Goal: Task Accomplishment & Management: Use online tool/utility

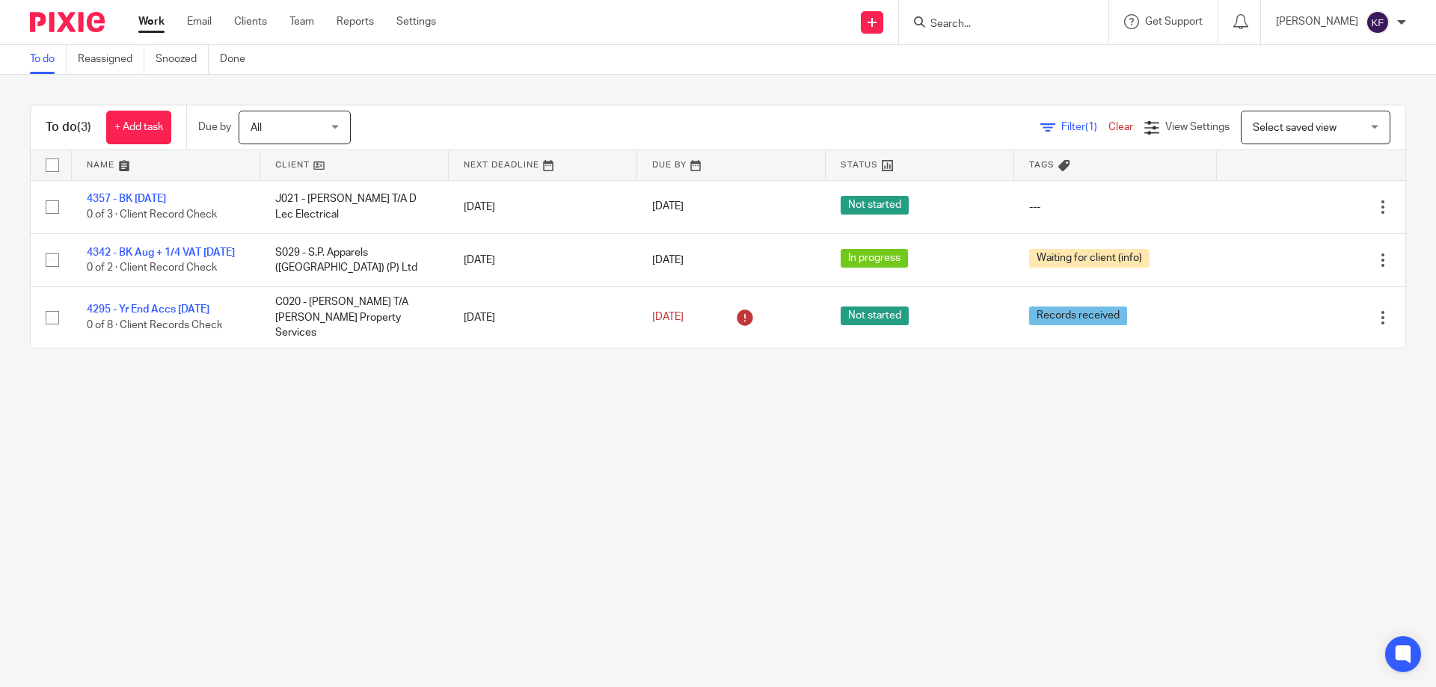
click at [135, 196] on link "4357 - BK [DATE]" at bounding box center [126, 199] width 79 height 10
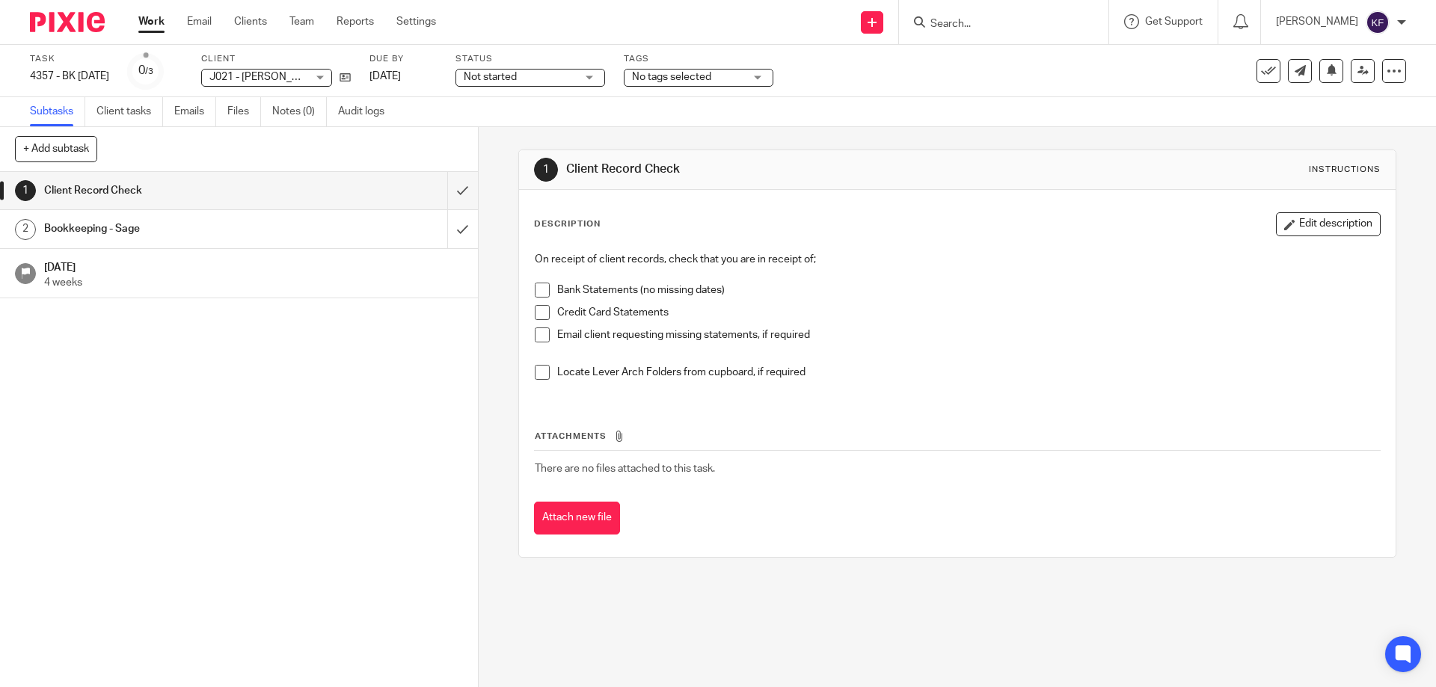
click at [558, 80] on span "Not started" at bounding box center [520, 78] width 112 height 16
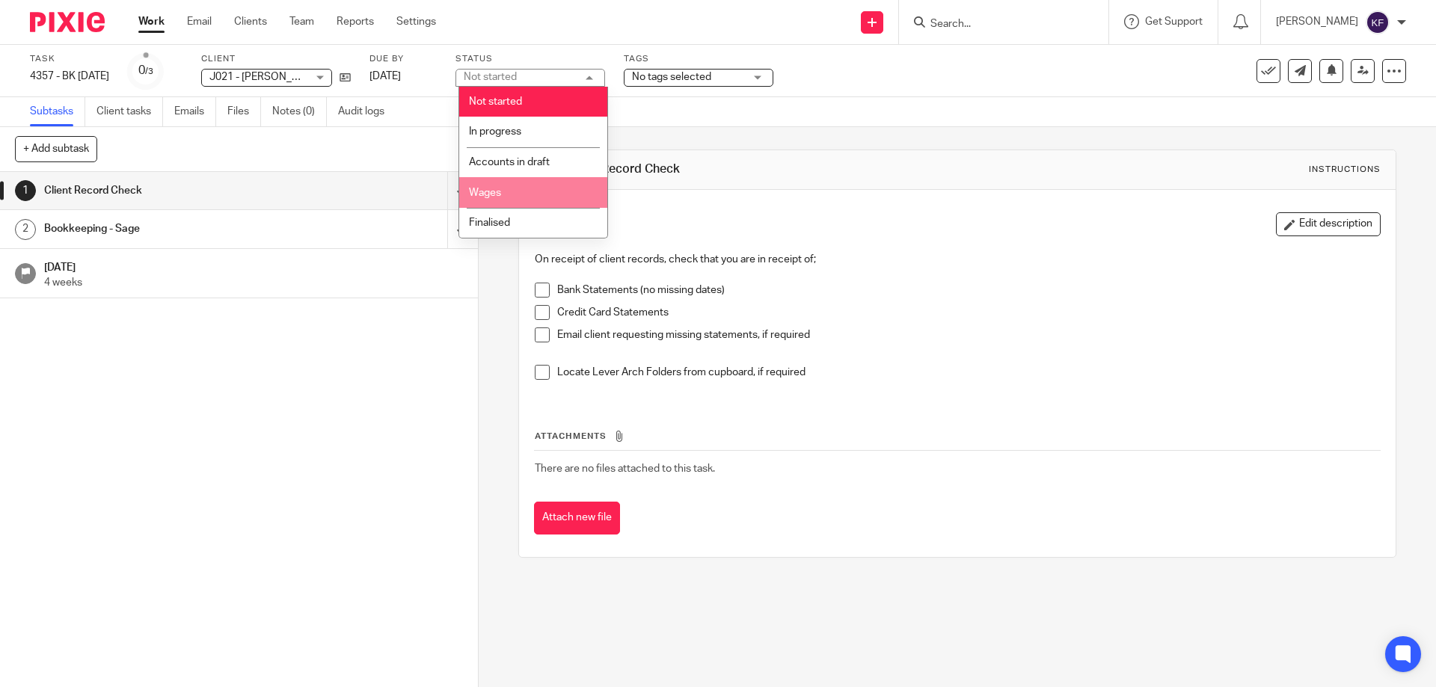
click at [894, 102] on div "Subtasks Client tasks Emails Files Notes (0) Audit logs" at bounding box center [718, 112] width 1436 height 30
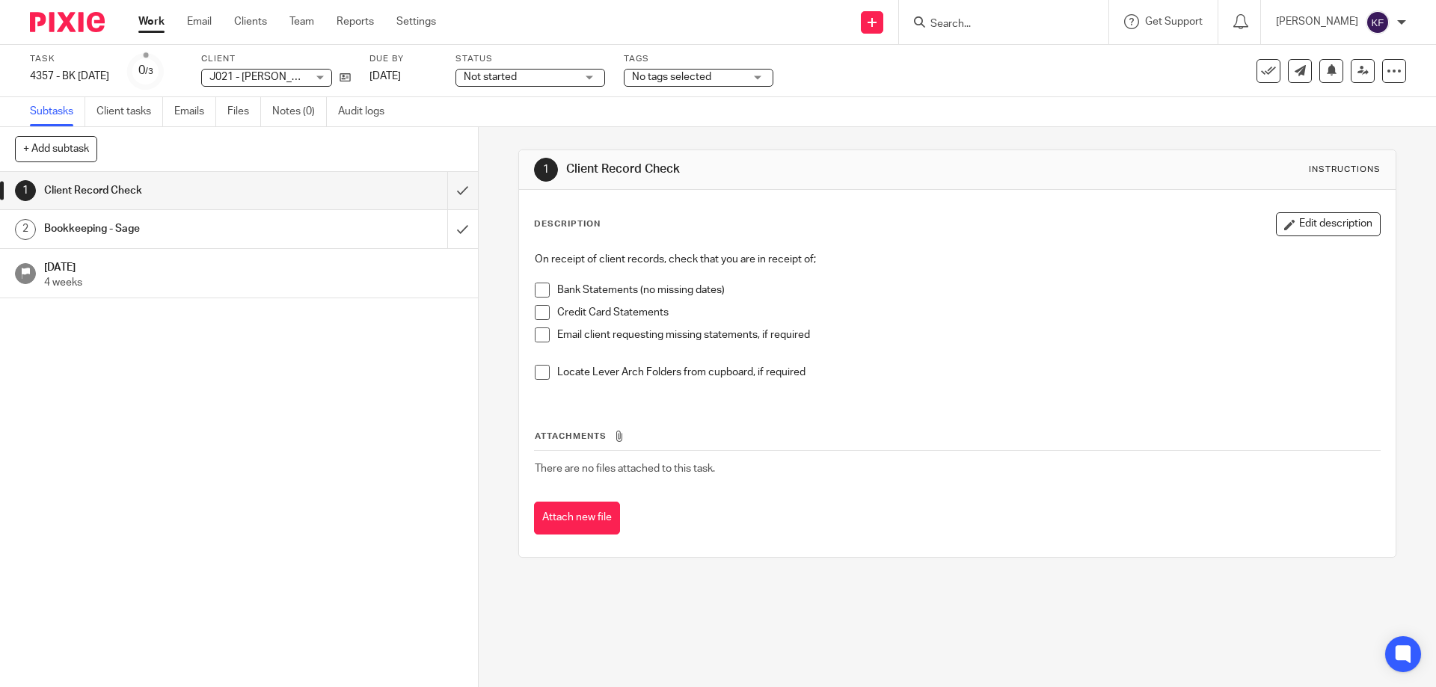
click at [743, 78] on span "No tags selected" at bounding box center [688, 78] width 112 height 16
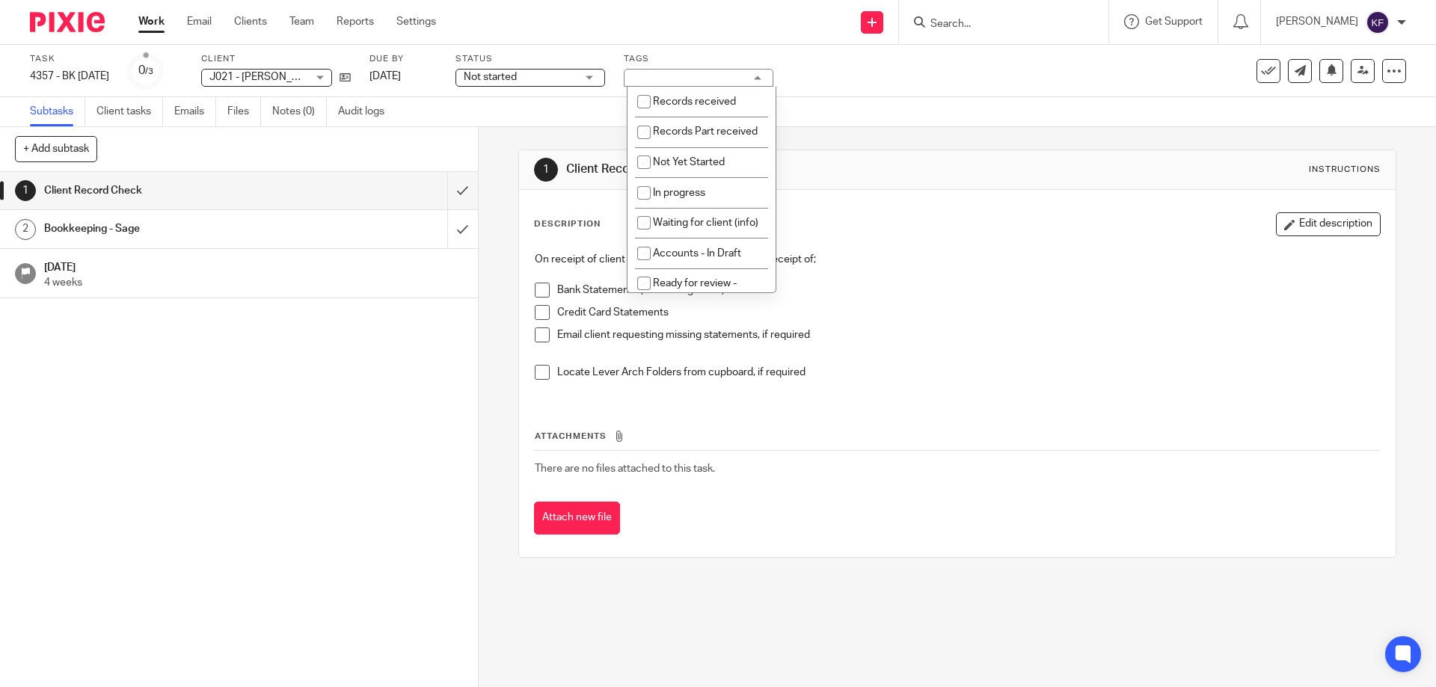
click at [743, 78] on div "No tags selected" at bounding box center [699, 78] width 150 height 18
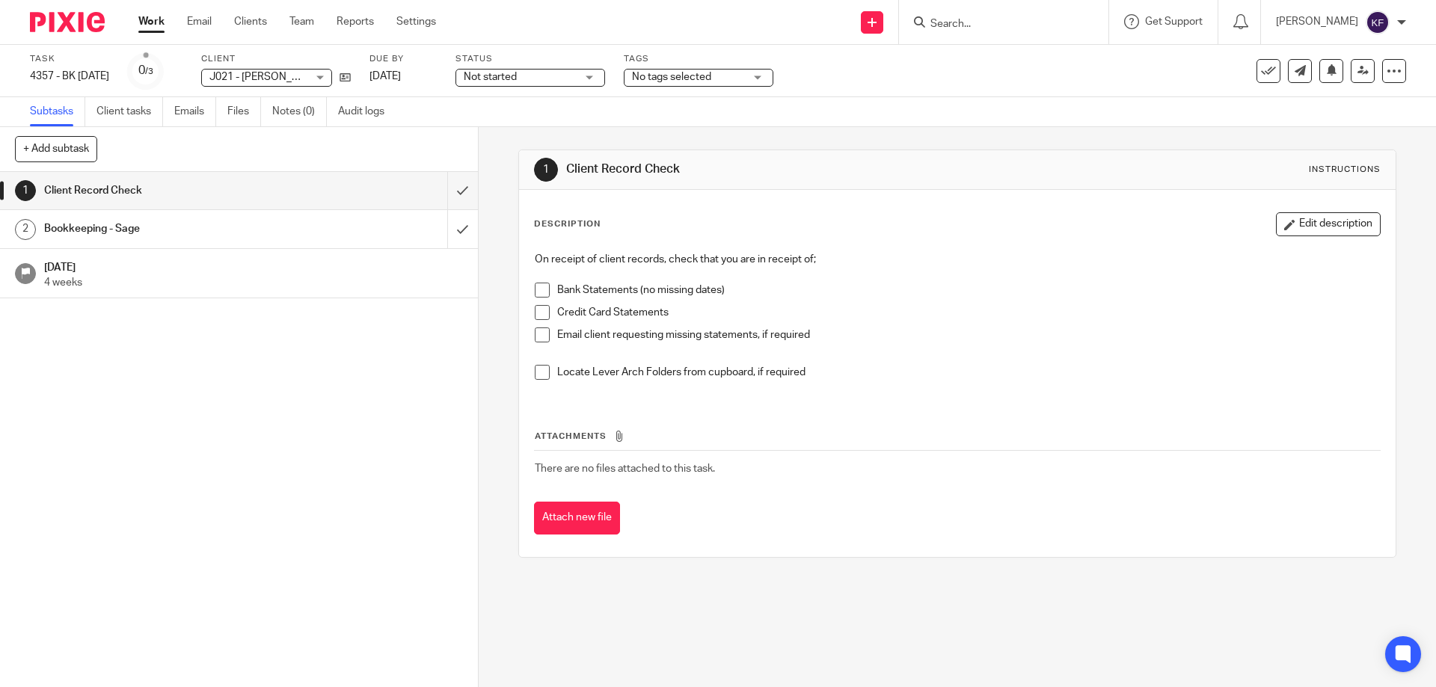
click at [492, 80] on span "Not started" at bounding box center [490, 77] width 53 height 10
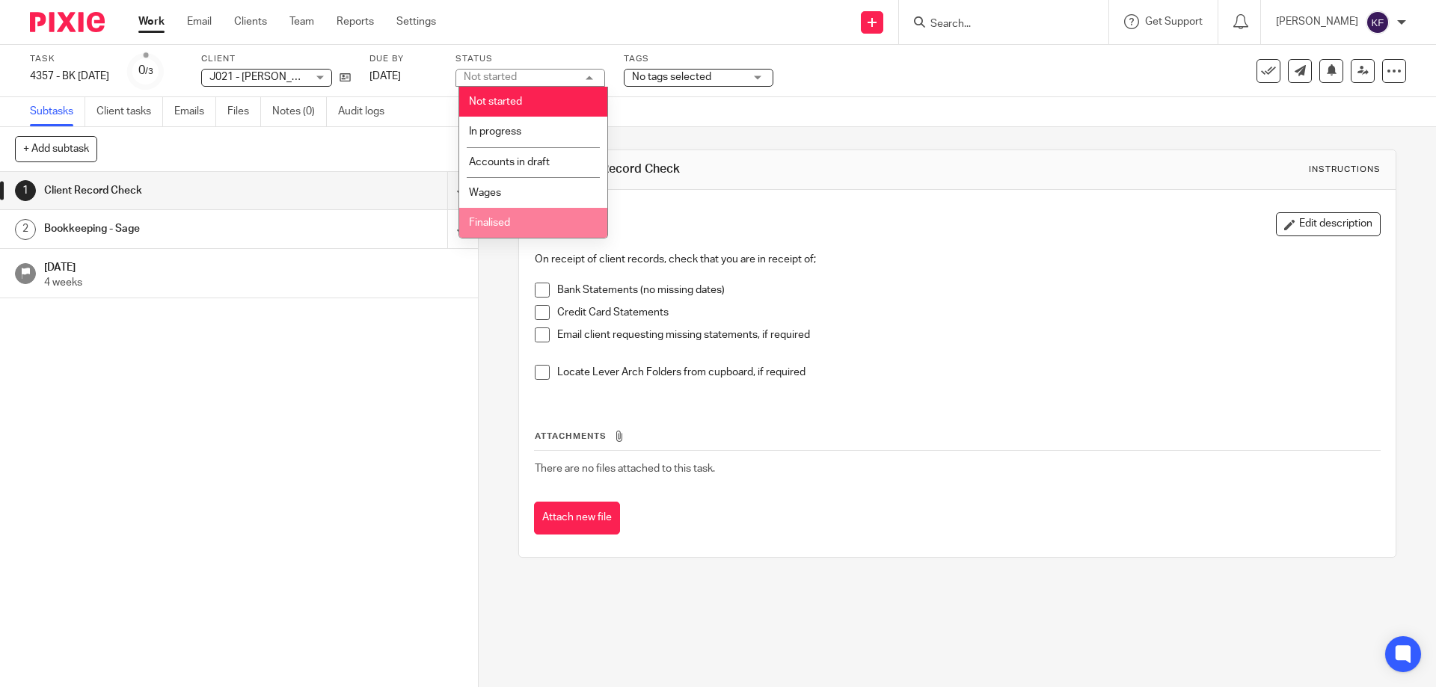
click at [523, 220] on li "Finalised" at bounding box center [533, 223] width 148 height 31
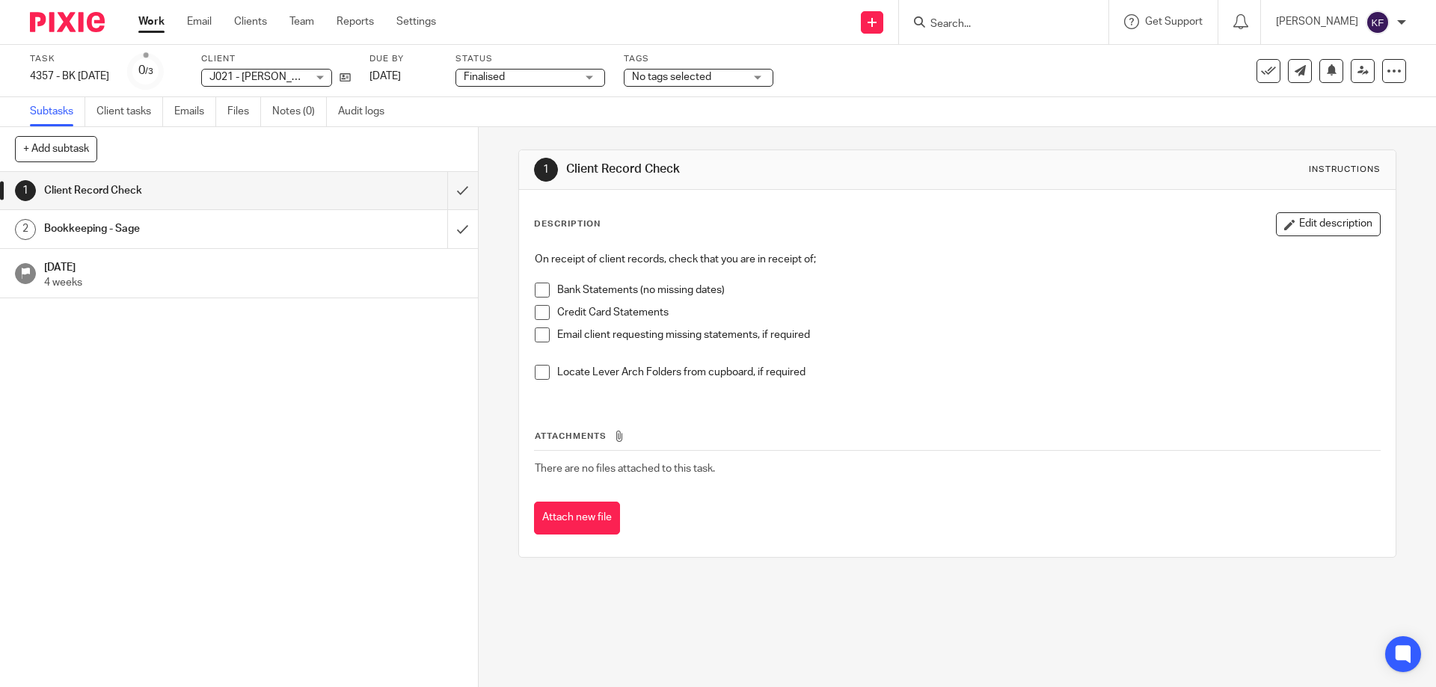
drag, startPoint x: 1041, startPoint y: 166, endPoint x: 1049, endPoint y: 165, distance: 7.5
click at [1044, 165] on div "1 Client Record Check Instructions" at bounding box center [957, 170] width 846 height 24
click at [1261, 76] on icon at bounding box center [1268, 71] width 15 height 15
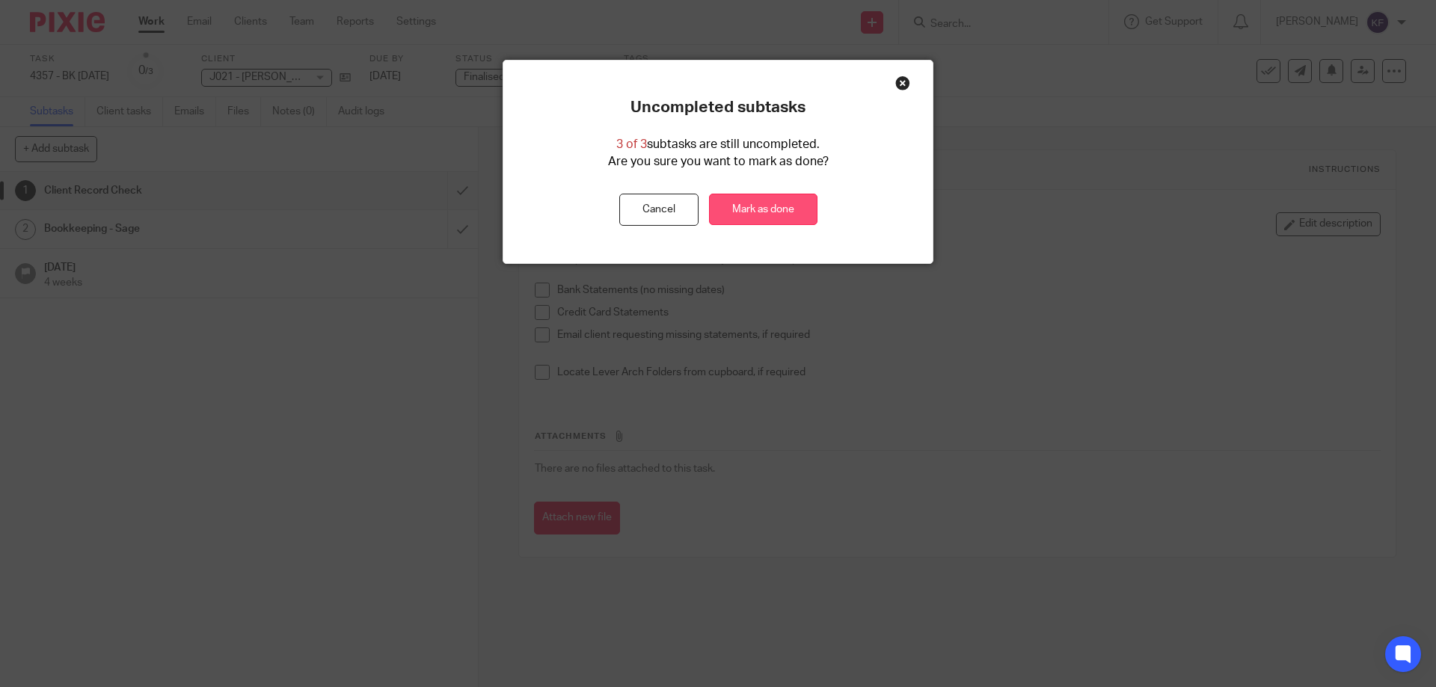
click at [793, 216] on link "Mark as done" at bounding box center [763, 210] width 108 height 32
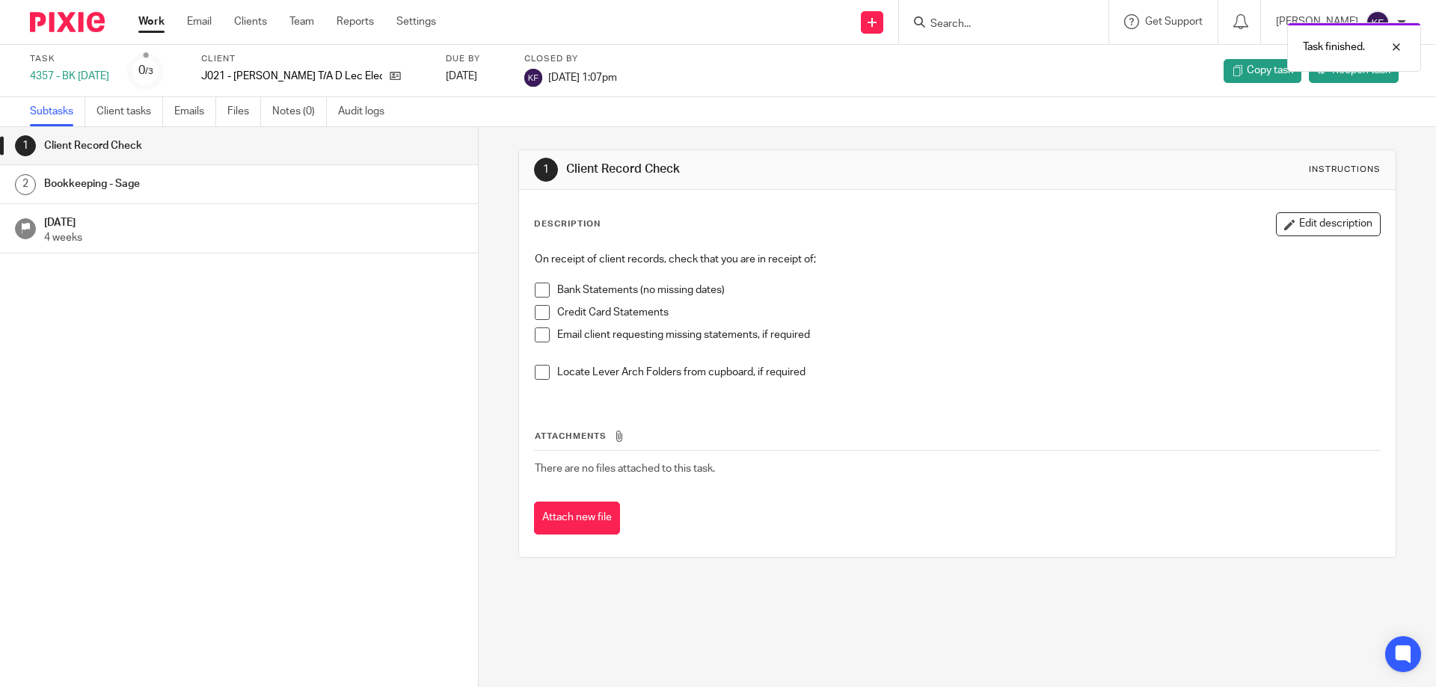
click at [68, 16] on img at bounding box center [67, 22] width 75 height 20
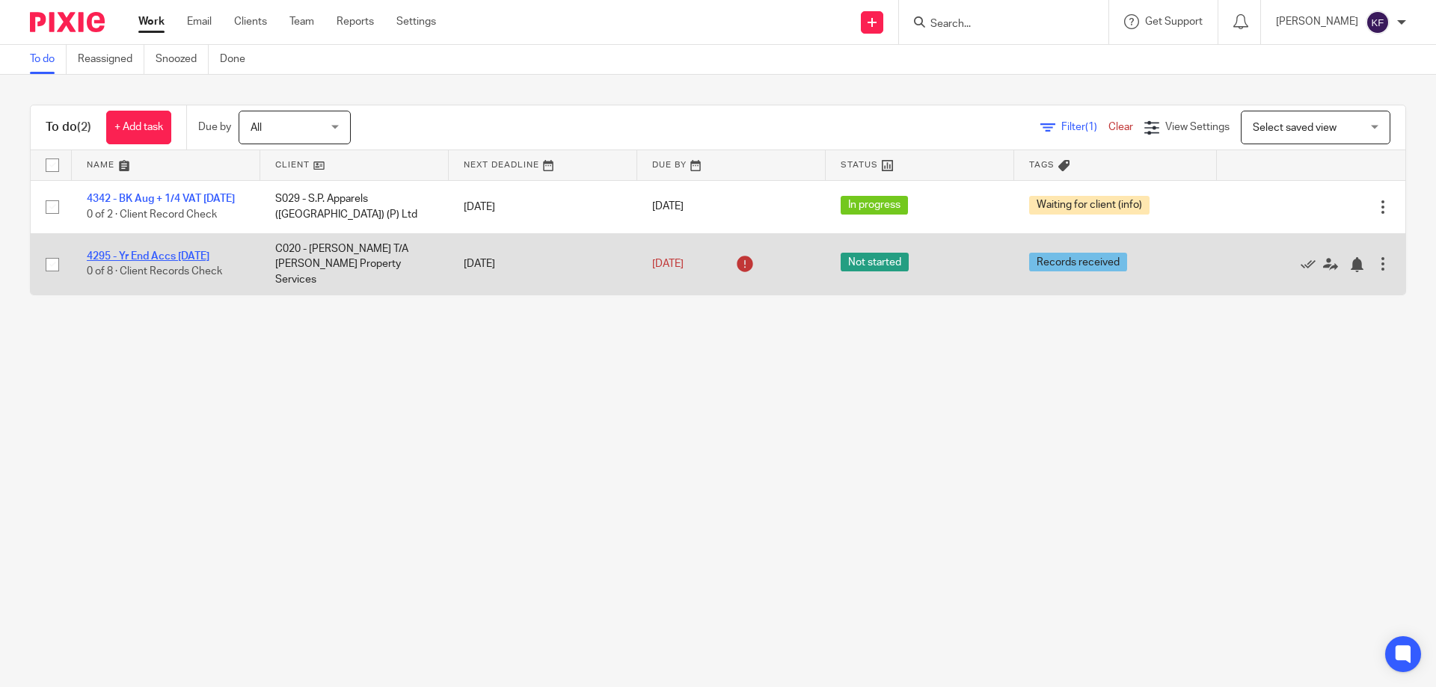
click at [187, 262] on link "4295 - Yr End Accs [DATE]" at bounding box center [148, 256] width 123 height 10
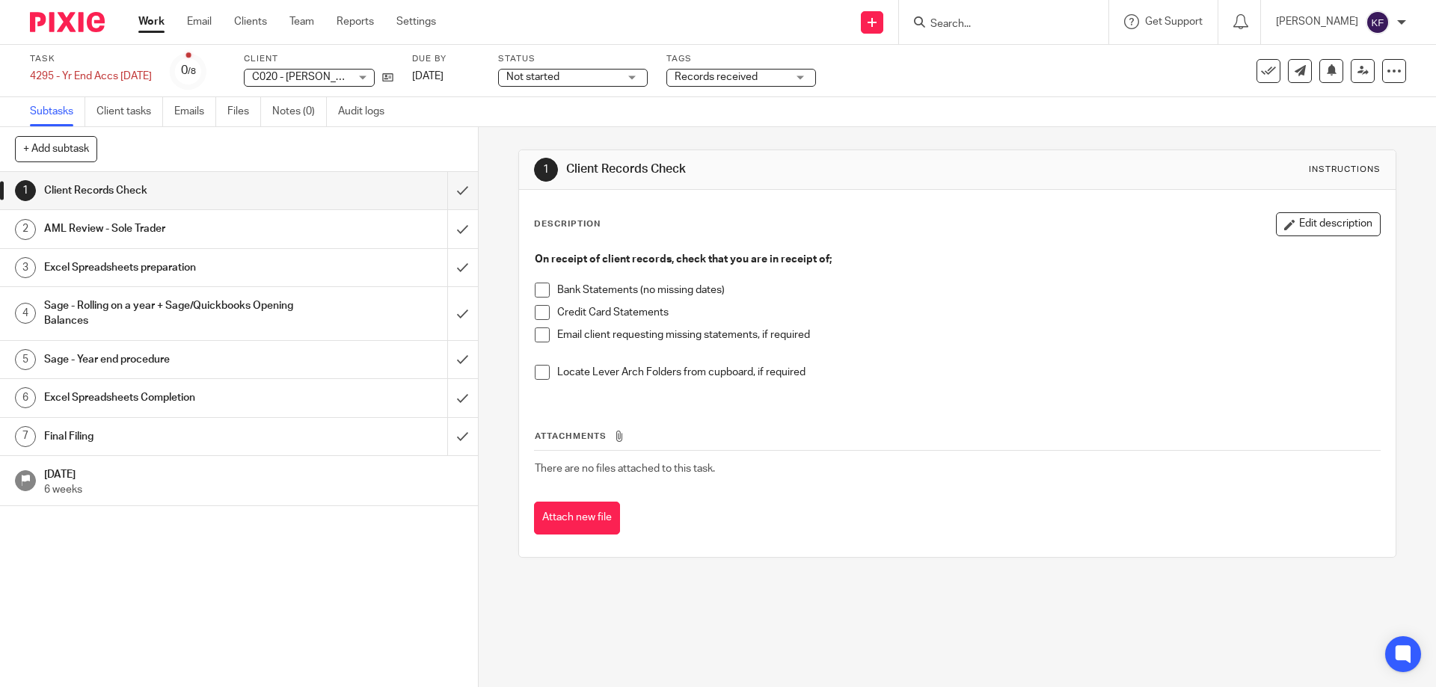
click at [619, 79] on span "Not started" at bounding box center [562, 78] width 112 height 16
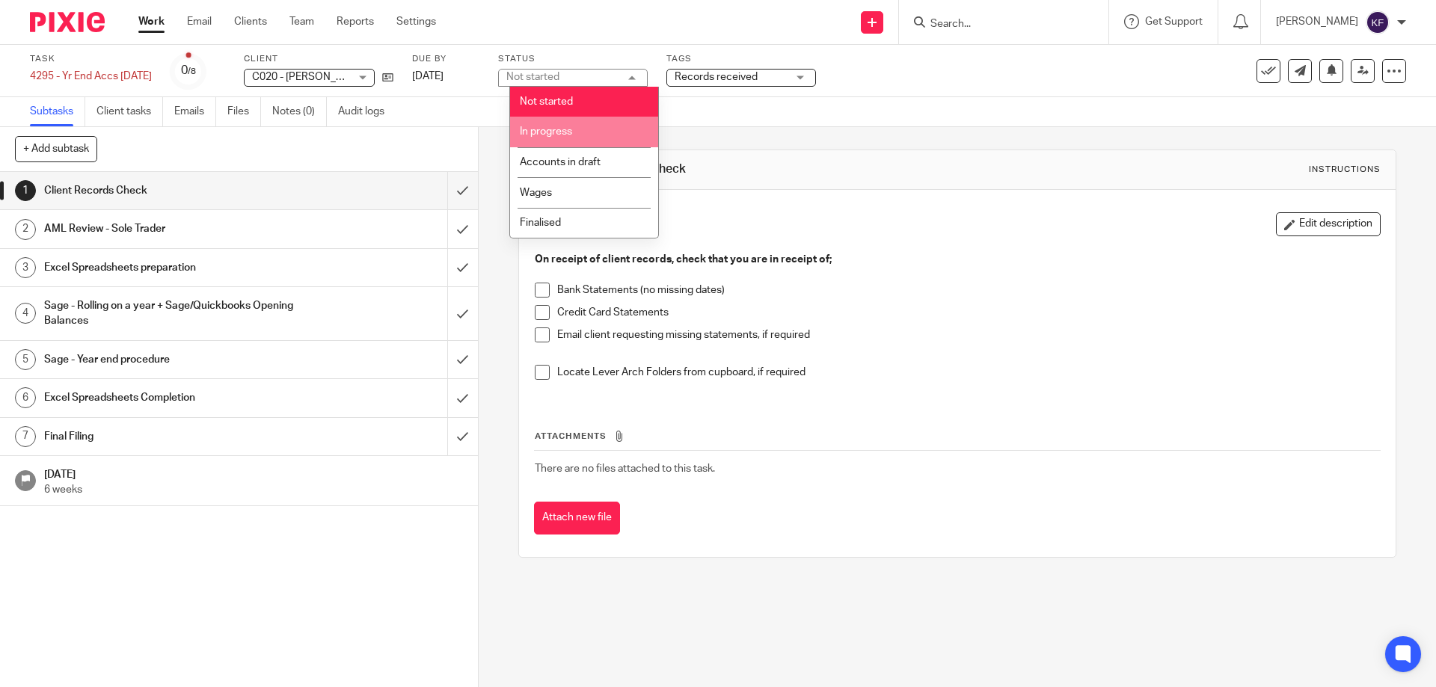
click at [618, 129] on li "In progress" at bounding box center [584, 132] width 148 height 31
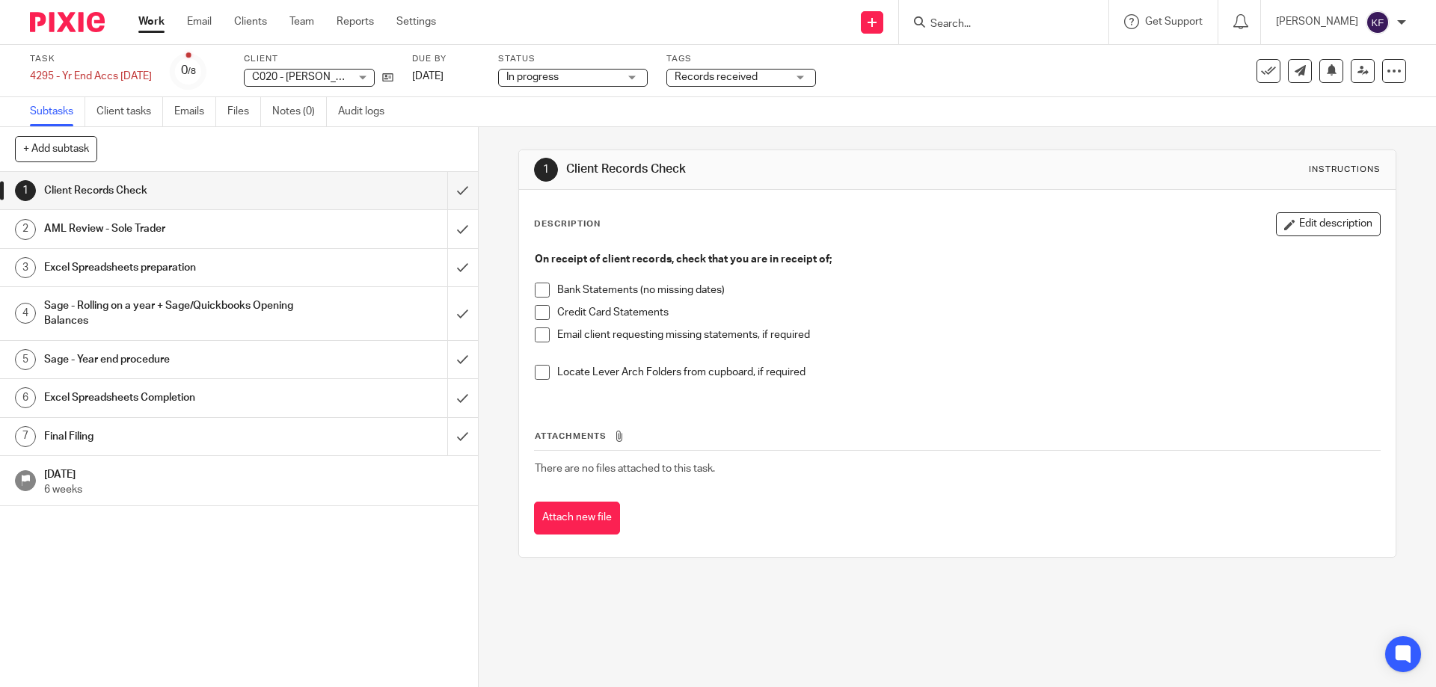
click at [773, 70] on span "Records received" at bounding box center [731, 78] width 112 height 16
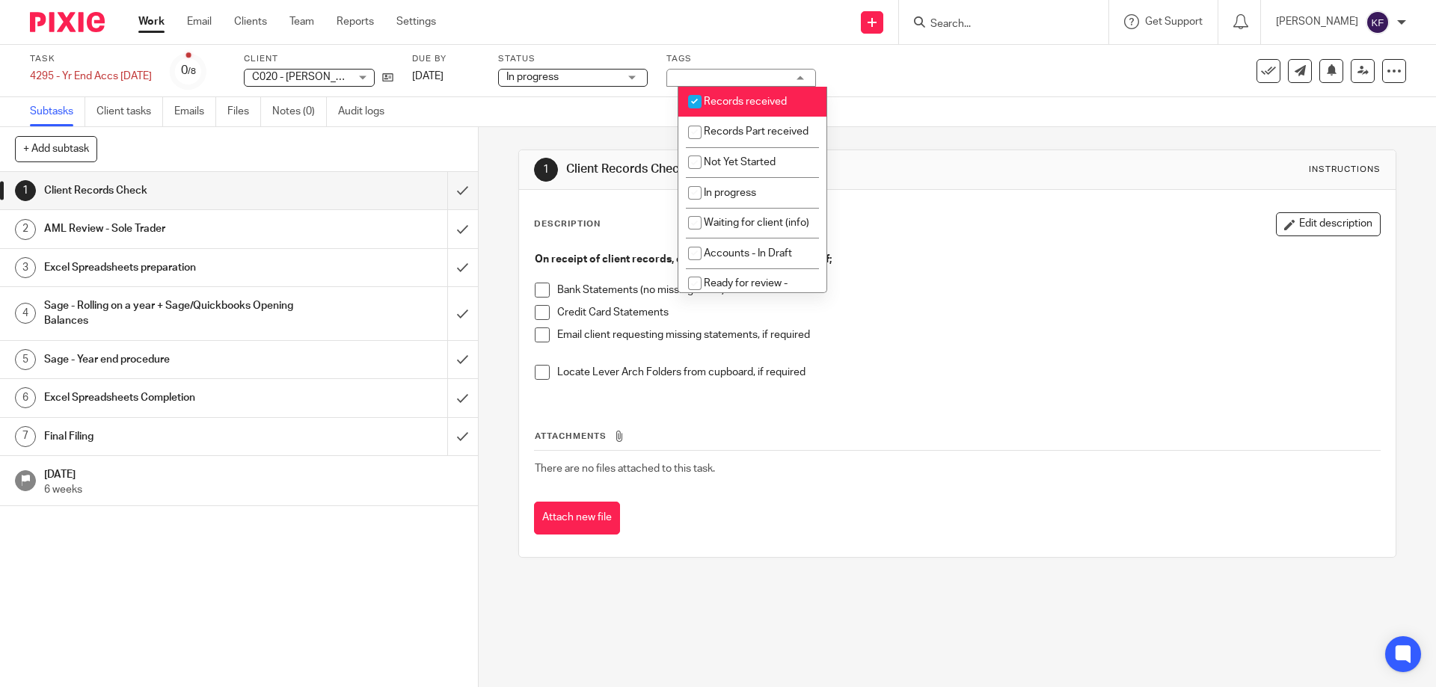
click at [747, 101] on span "Records received" at bounding box center [745, 101] width 83 height 10
checkbox input "false"
click at [958, 119] on div "Subtasks Client tasks Emails Files Notes (0) Audit logs" at bounding box center [718, 112] width 1436 height 30
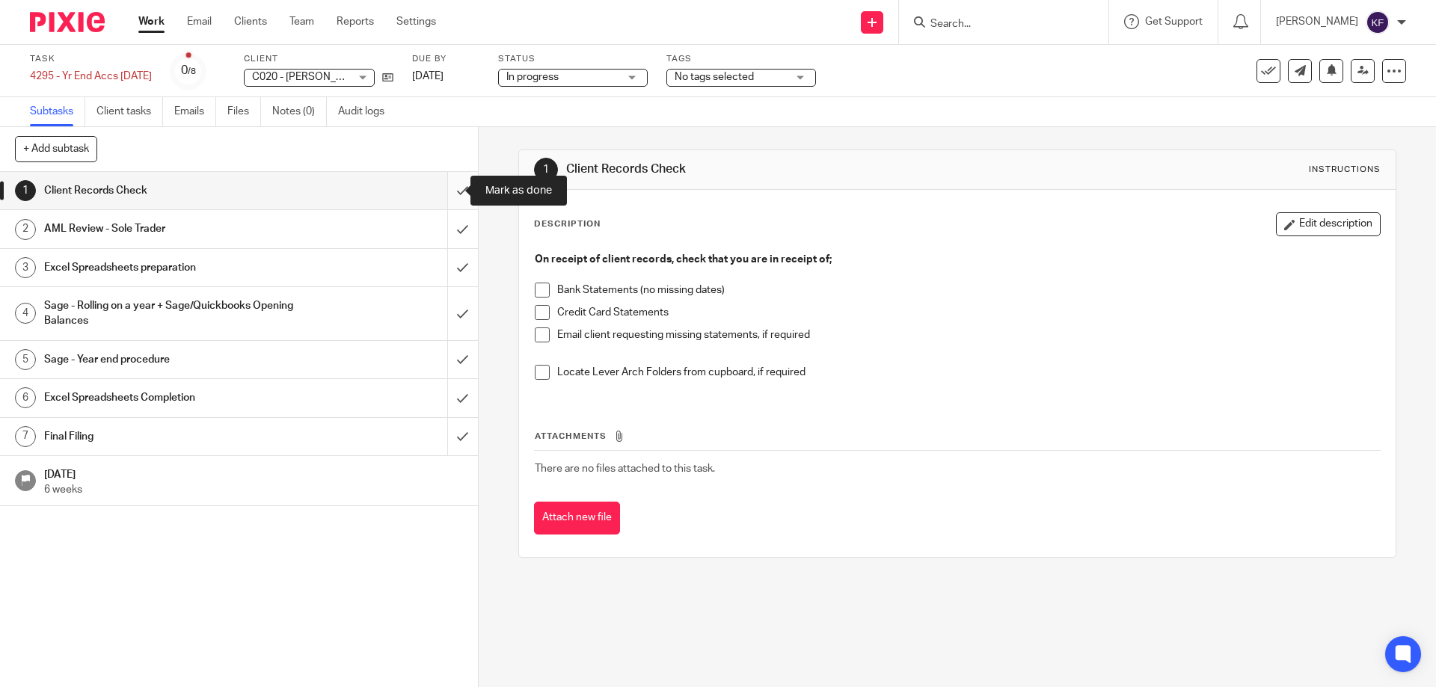
click at [453, 198] on input "submit" at bounding box center [239, 190] width 478 height 37
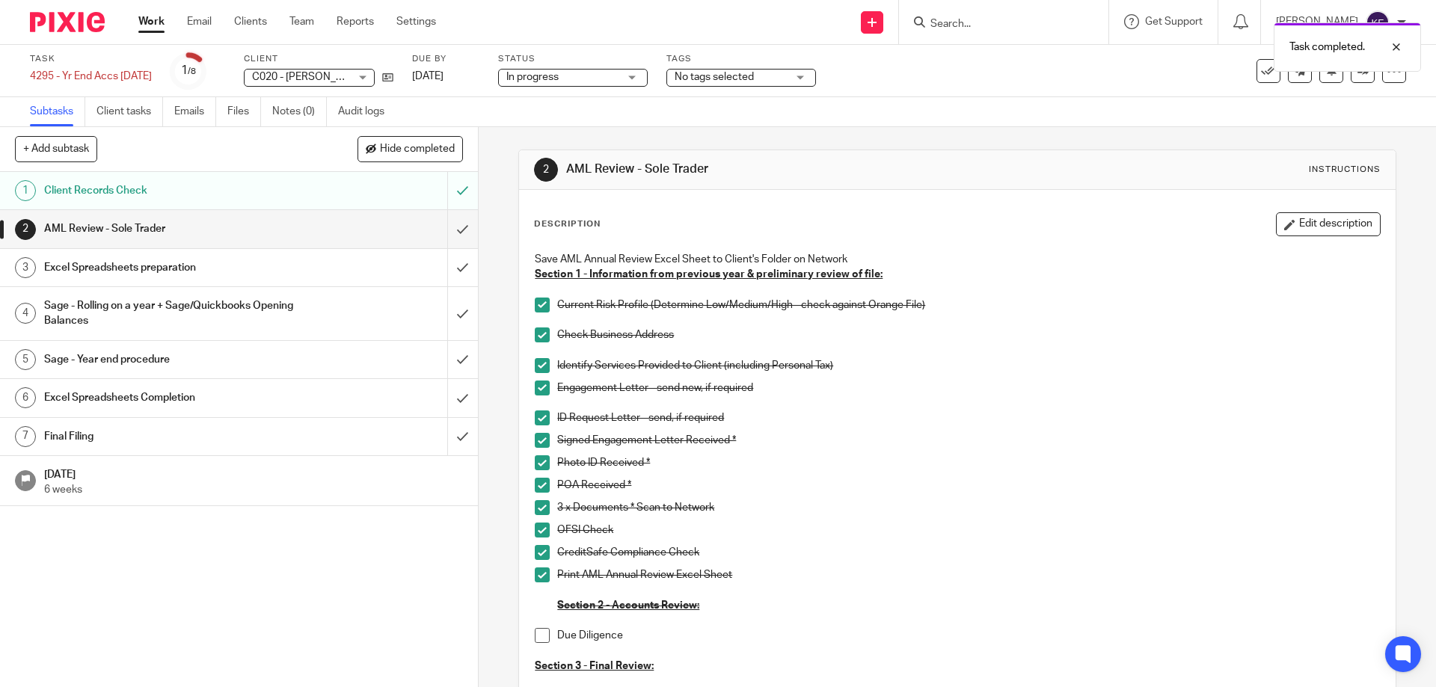
scroll to position [150, 0]
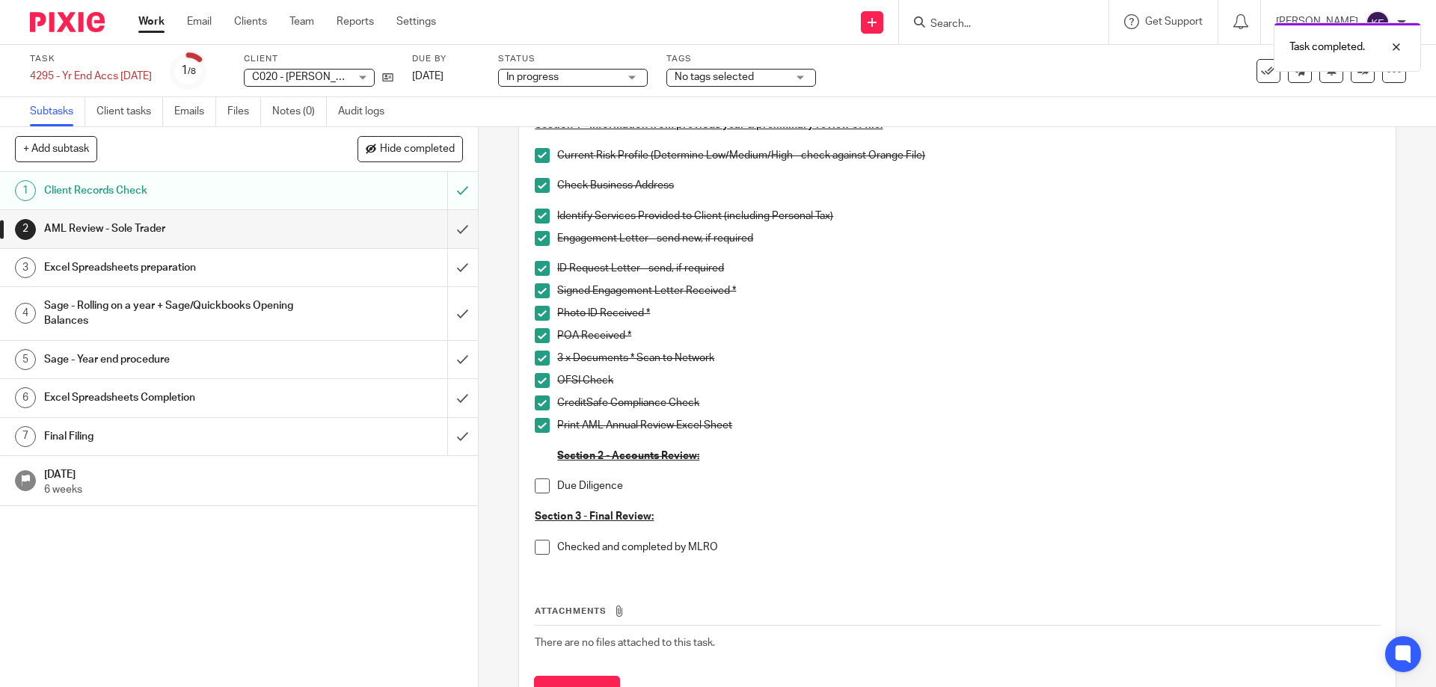
click at [289, 266] on h1 "Excel Spreadsheets preparation" at bounding box center [173, 268] width 259 height 22
